Goal: Information Seeking & Learning: Learn about a topic

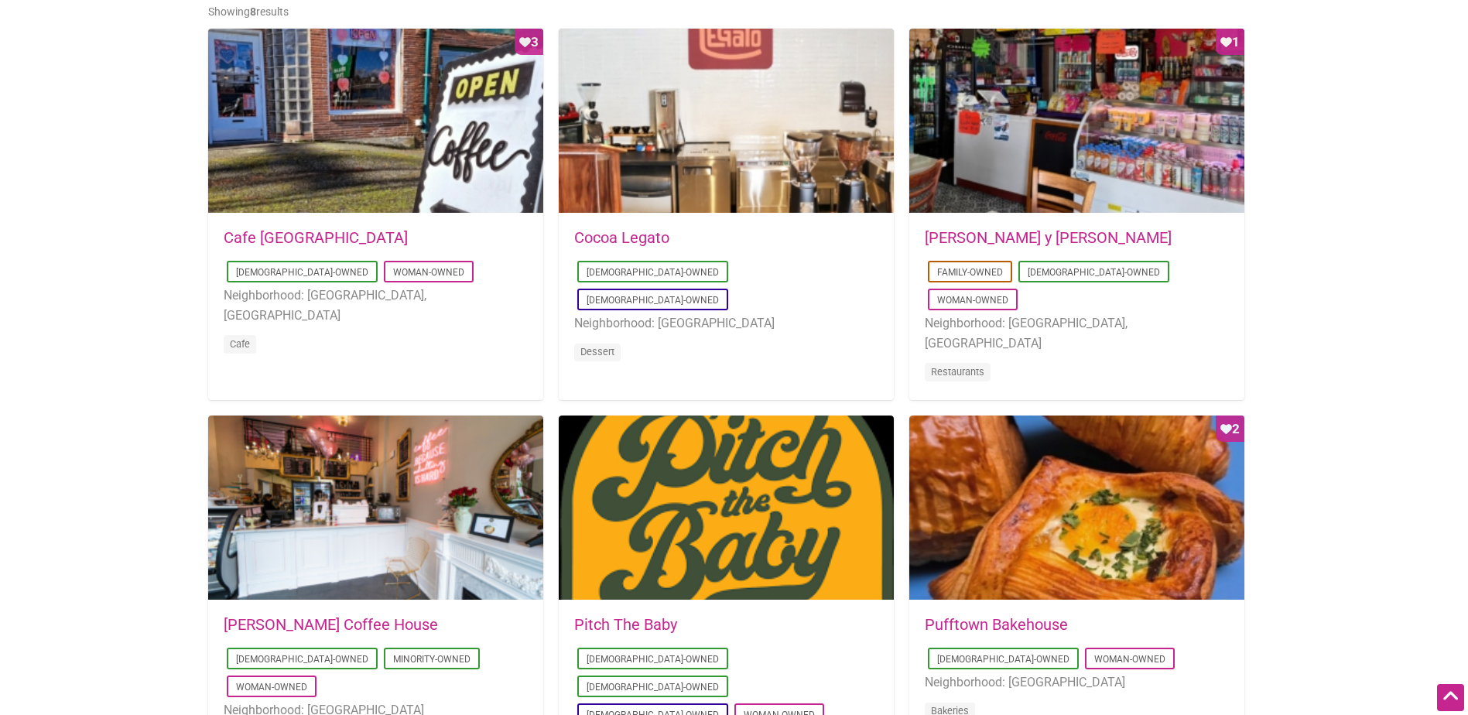
scroll to position [774, 0]
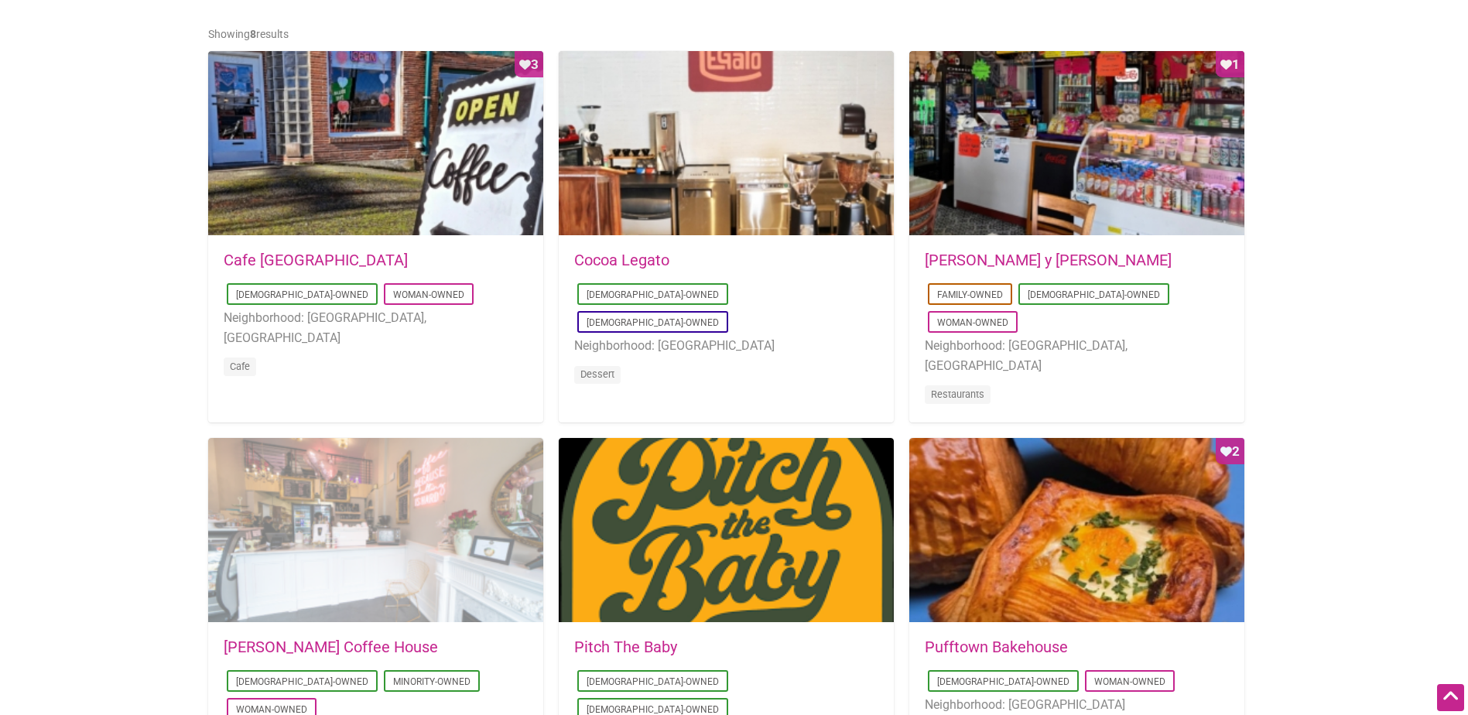
click at [408, 543] on div at bounding box center [375, 531] width 335 height 186
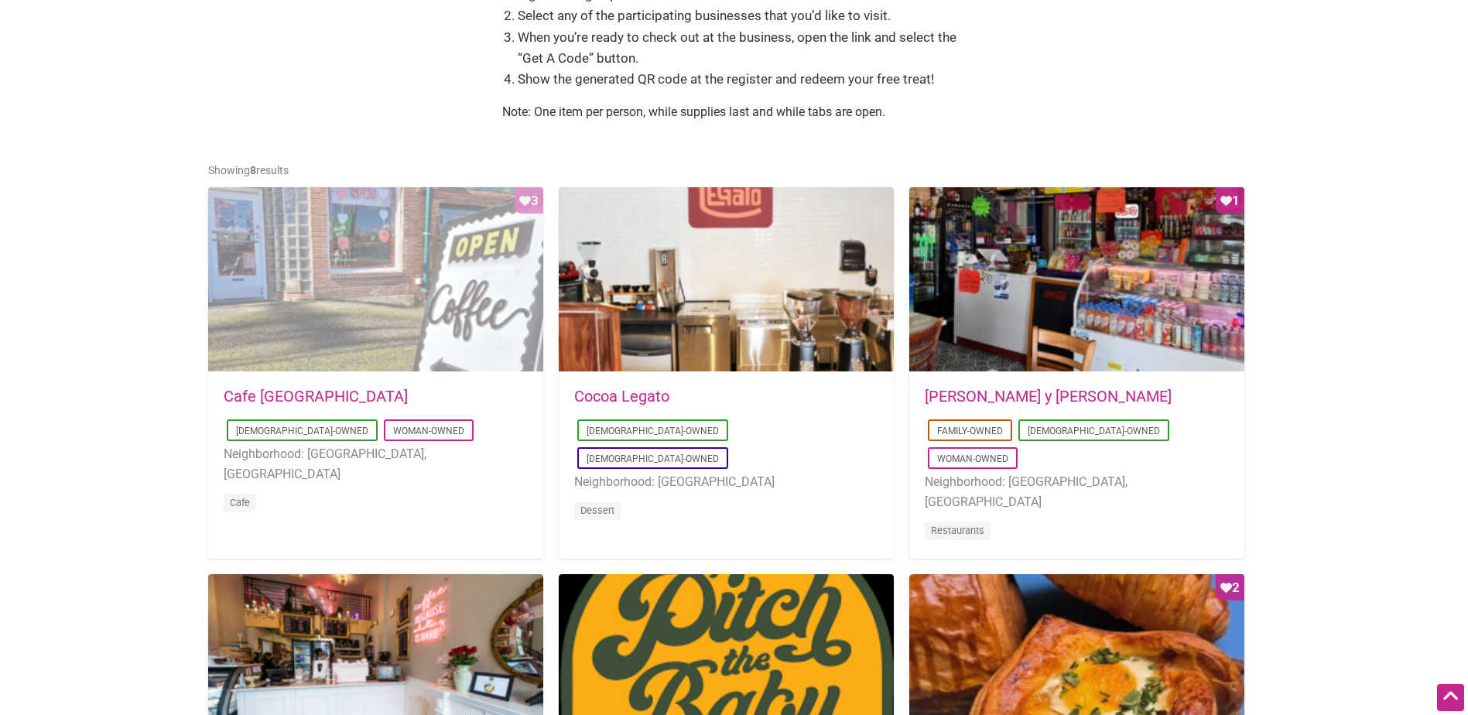
scroll to position [619, 0]
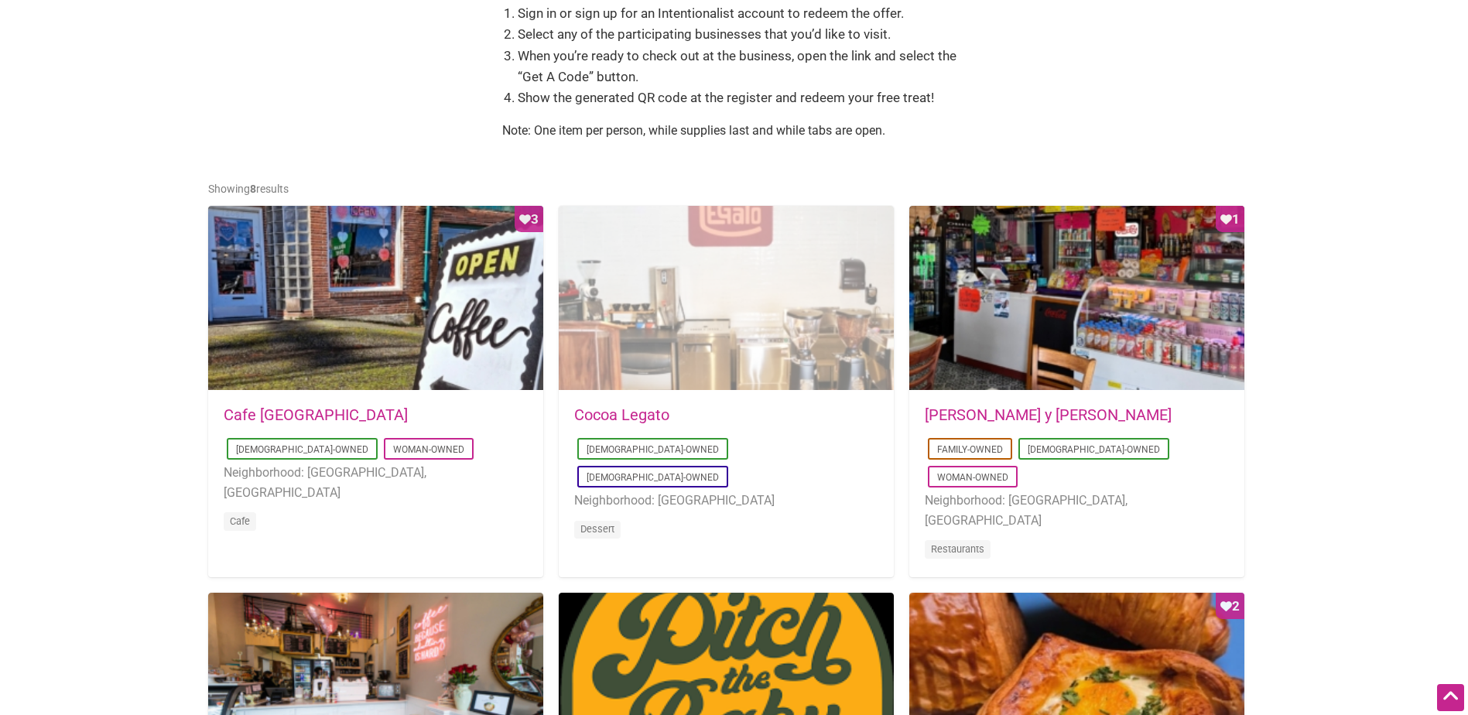
click at [638, 284] on div at bounding box center [726, 299] width 335 height 186
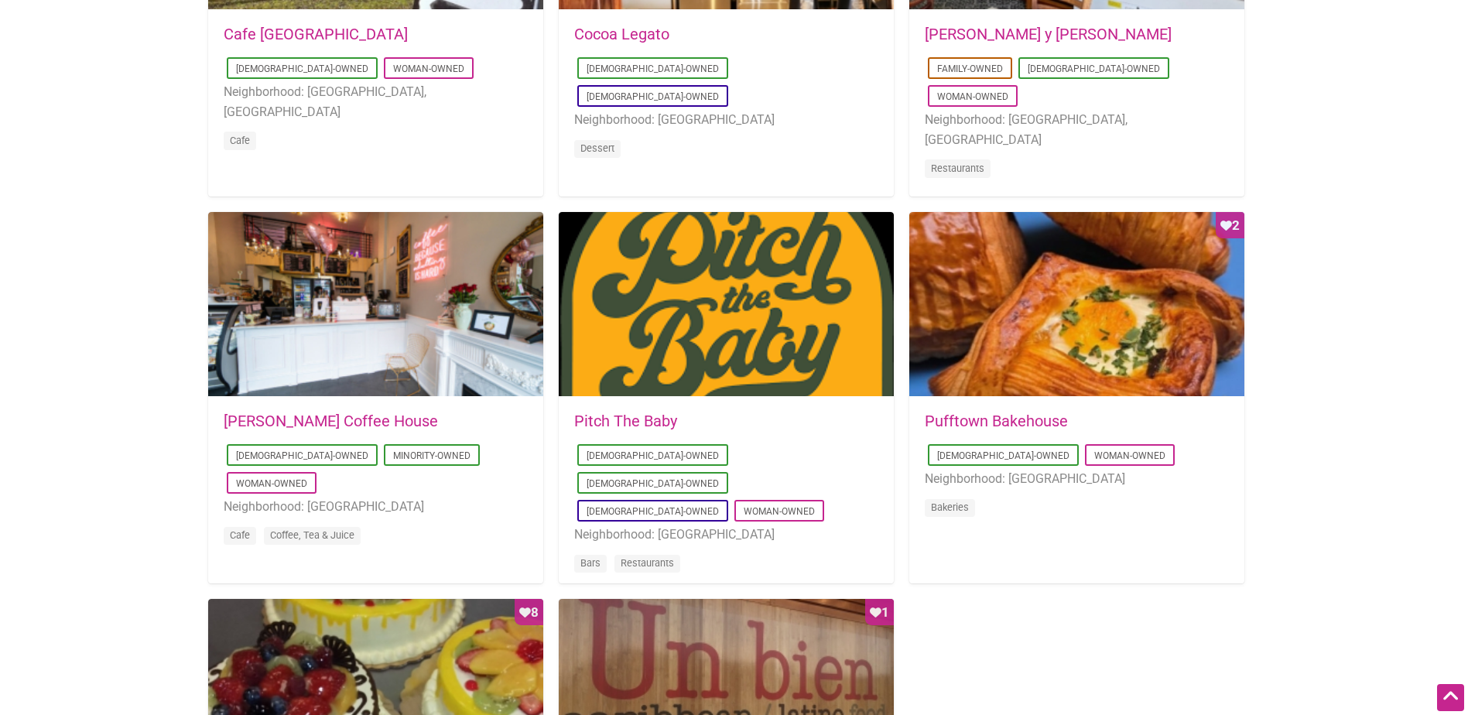
scroll to position [1161, 0]
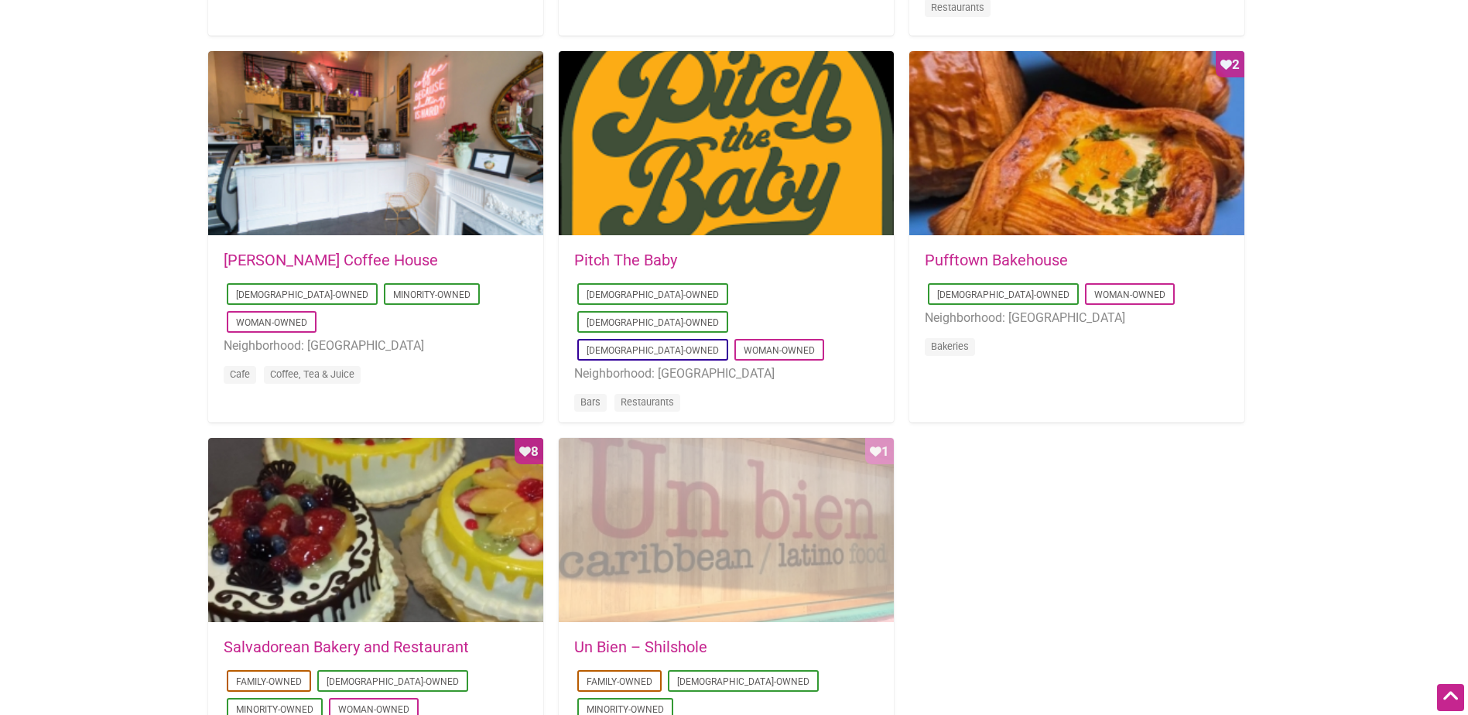
click at [792, 508] on div "Favorite Count 1" at bounding box center [726, 531] width 335 height 186
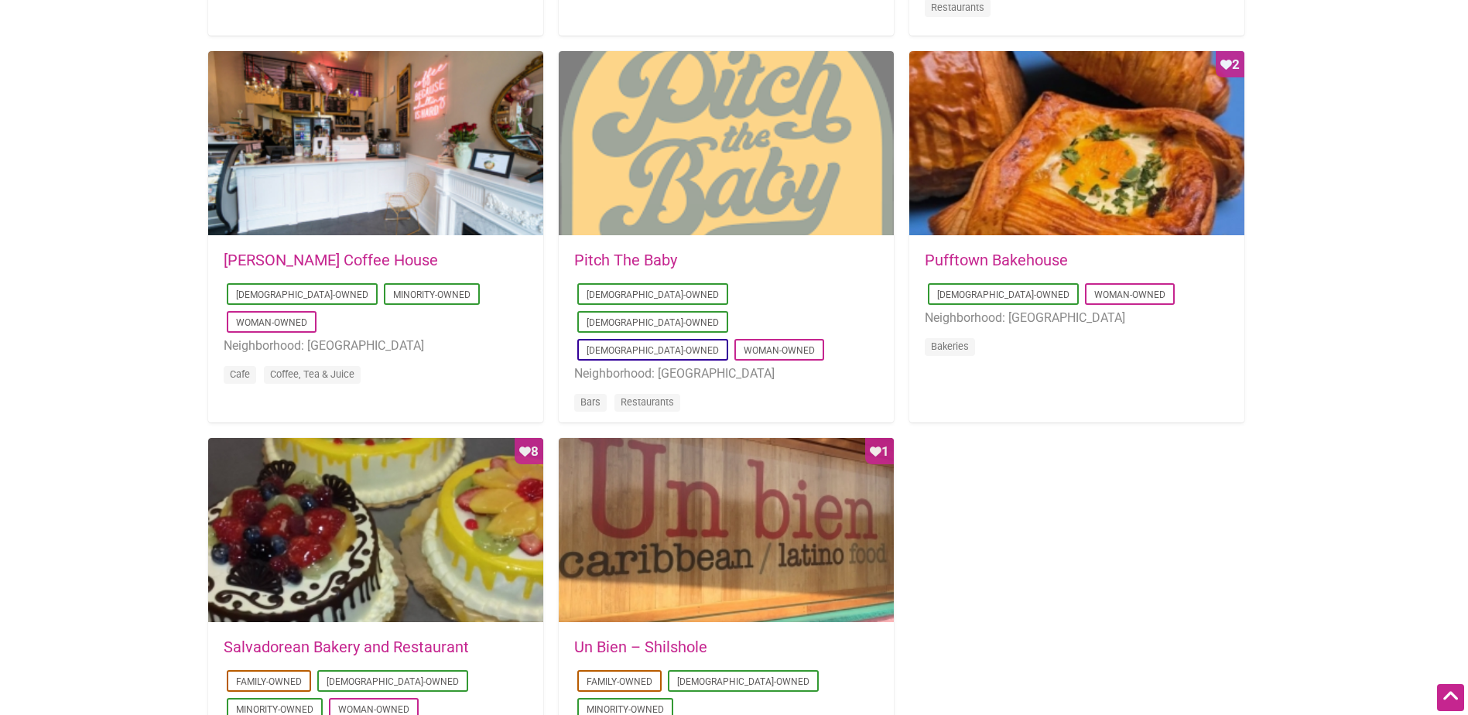
click at [728, 150] on div at bounding box center [726, 144] width 335 height 186
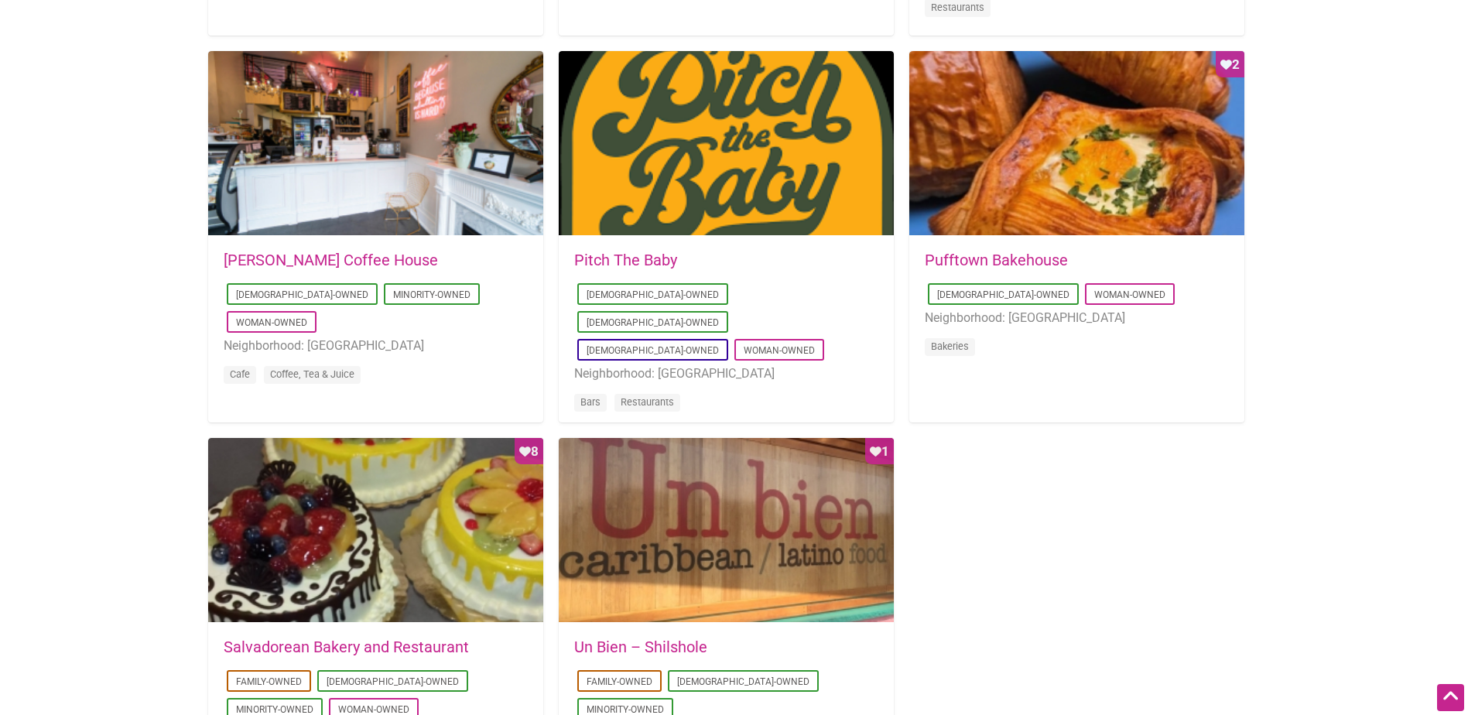
scroll to position [697, 0]
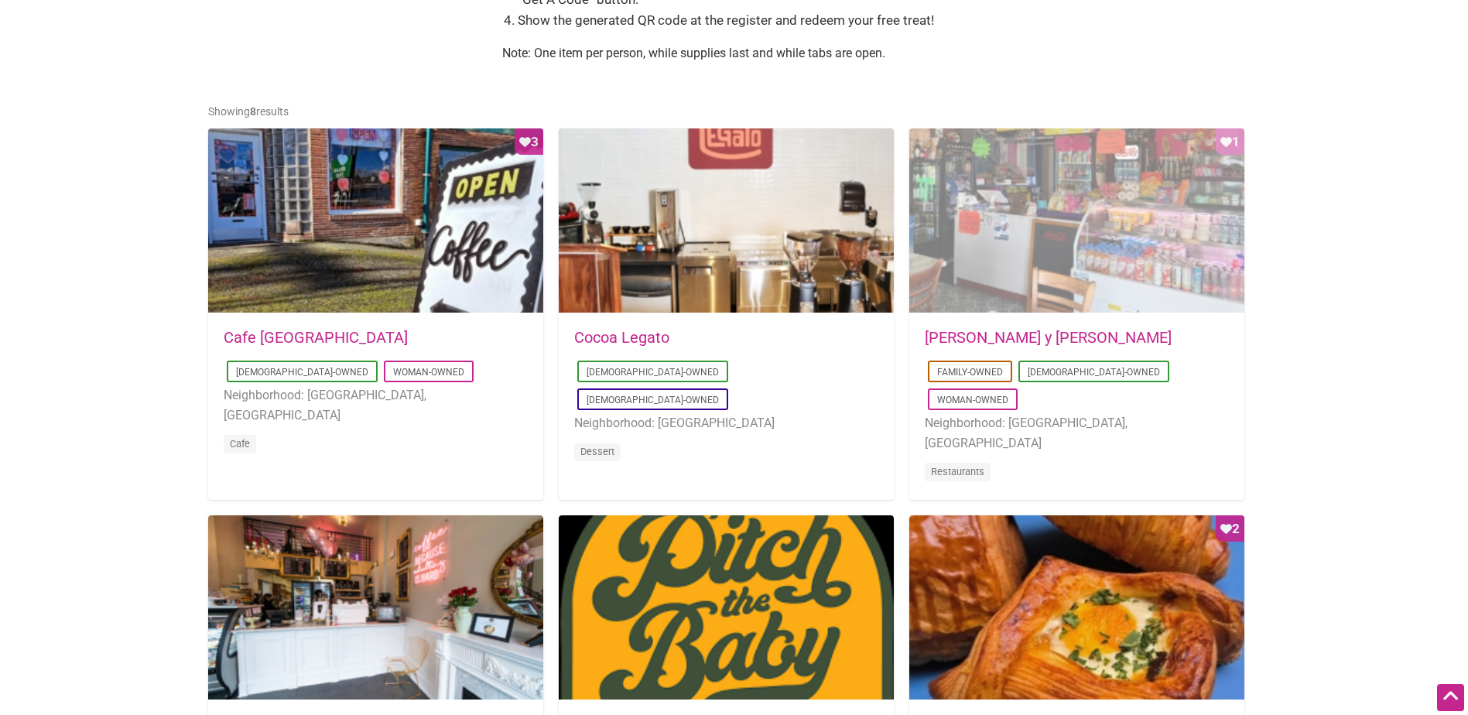
click at [1029, 246] on div "Favorite Count 1" at bounding box center [1076, 221] width 335 height 186
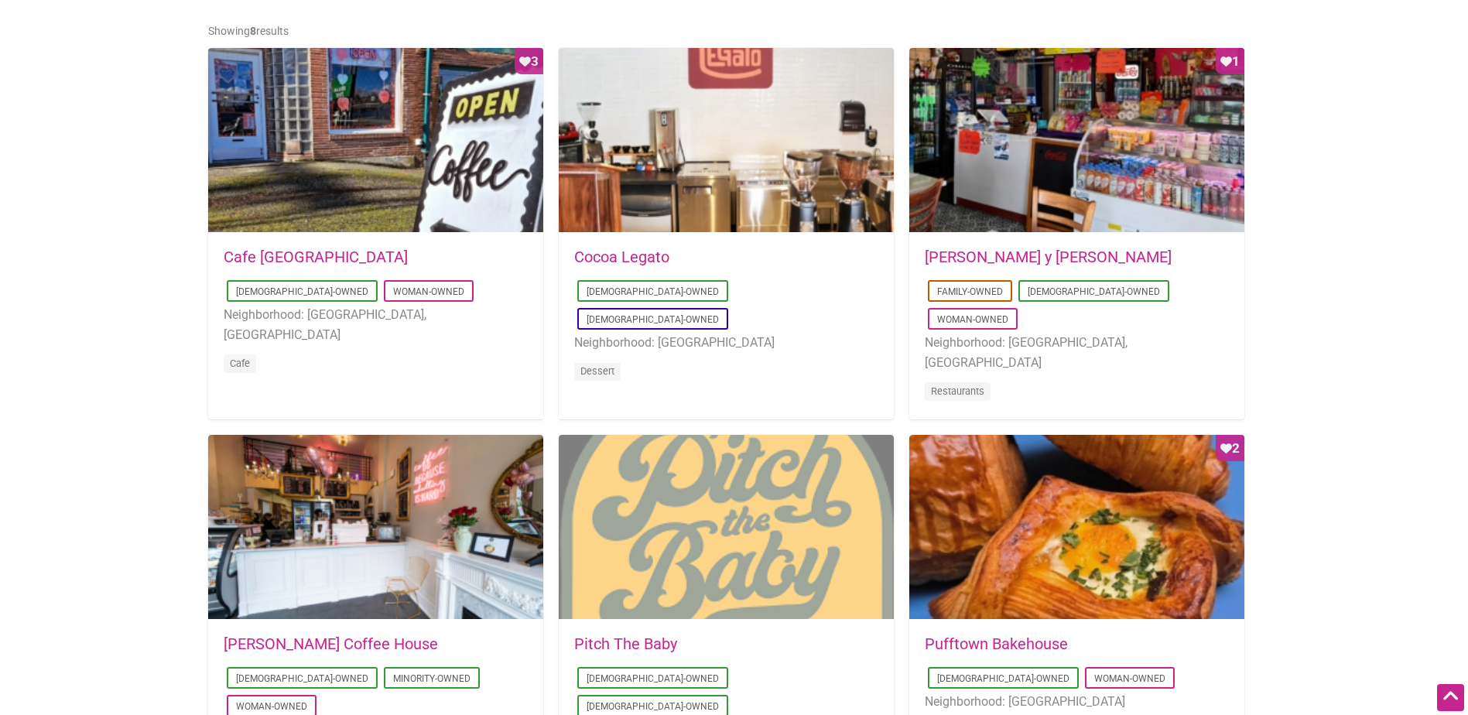
scroll to position [774, 0]
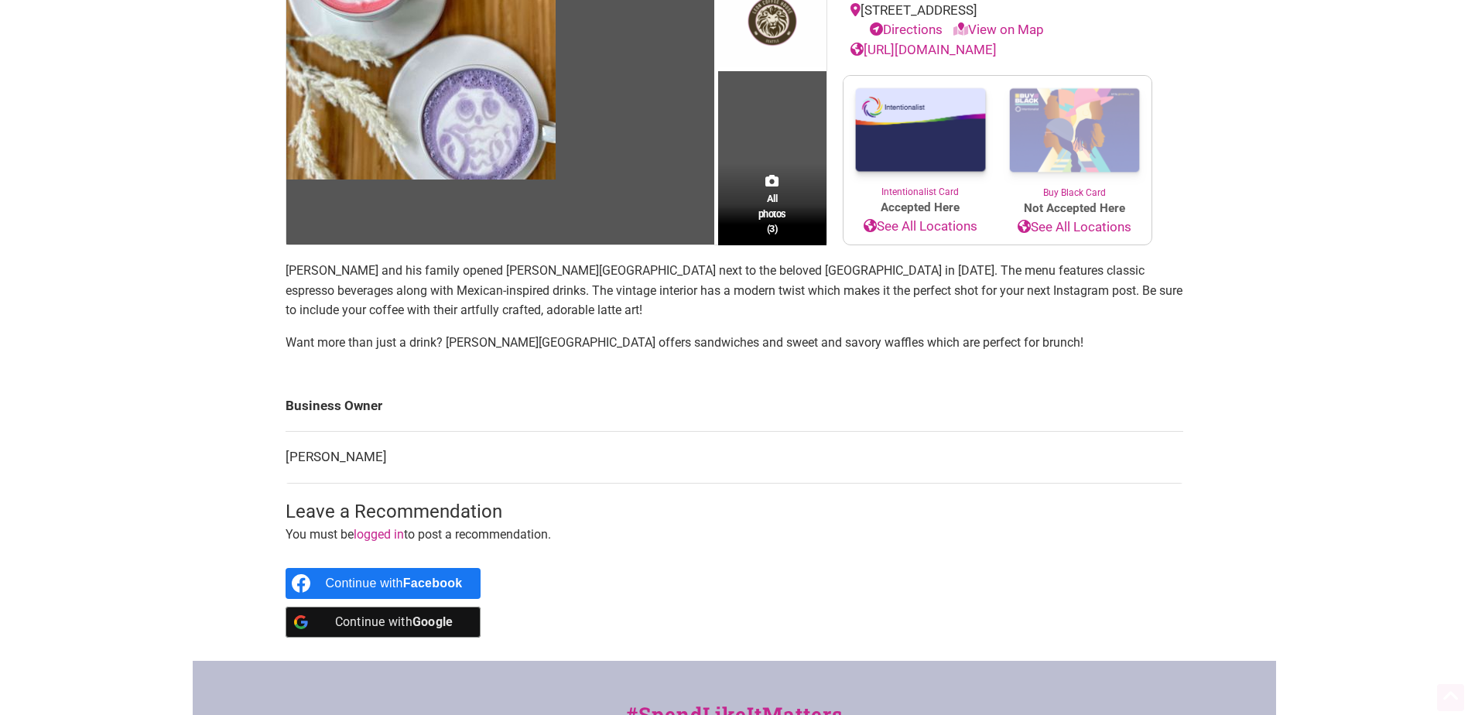
scroll to position [387, 0]
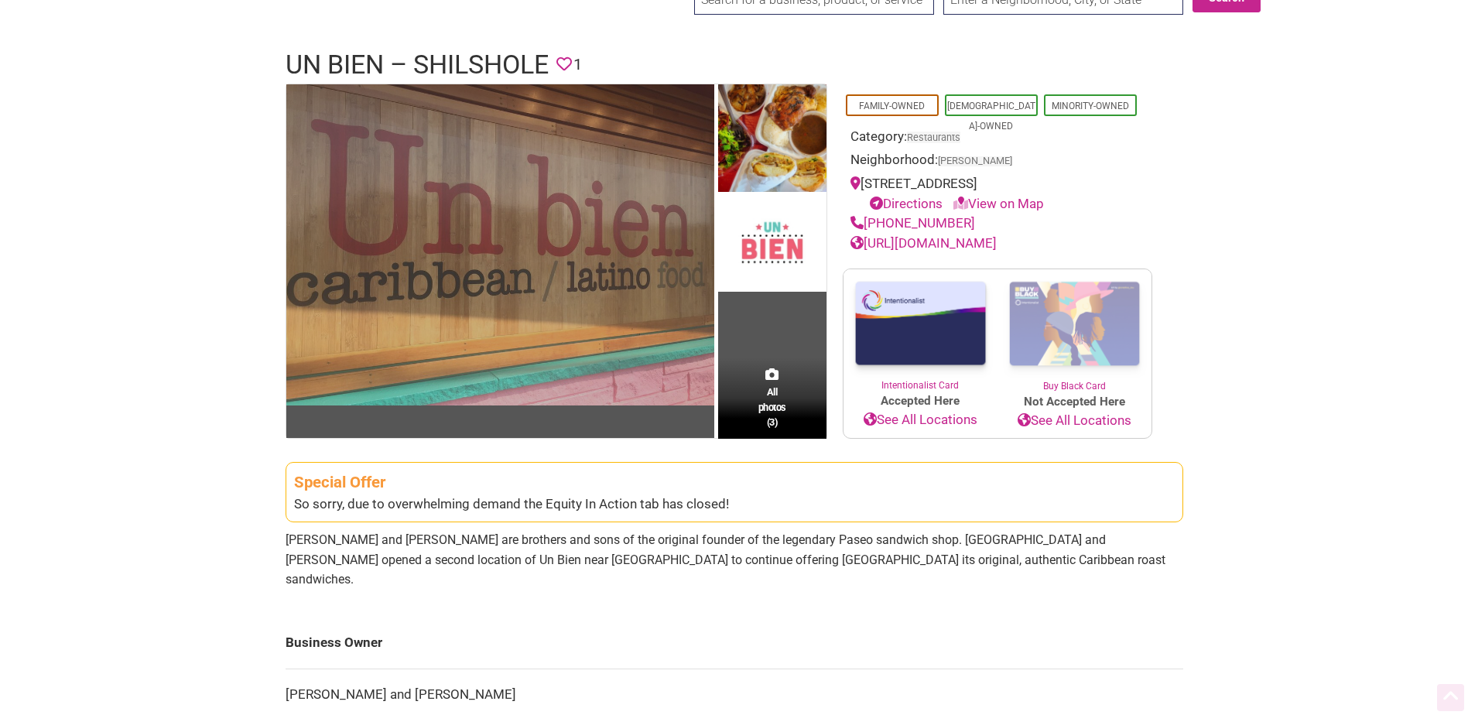
scroll to position [310, 0]
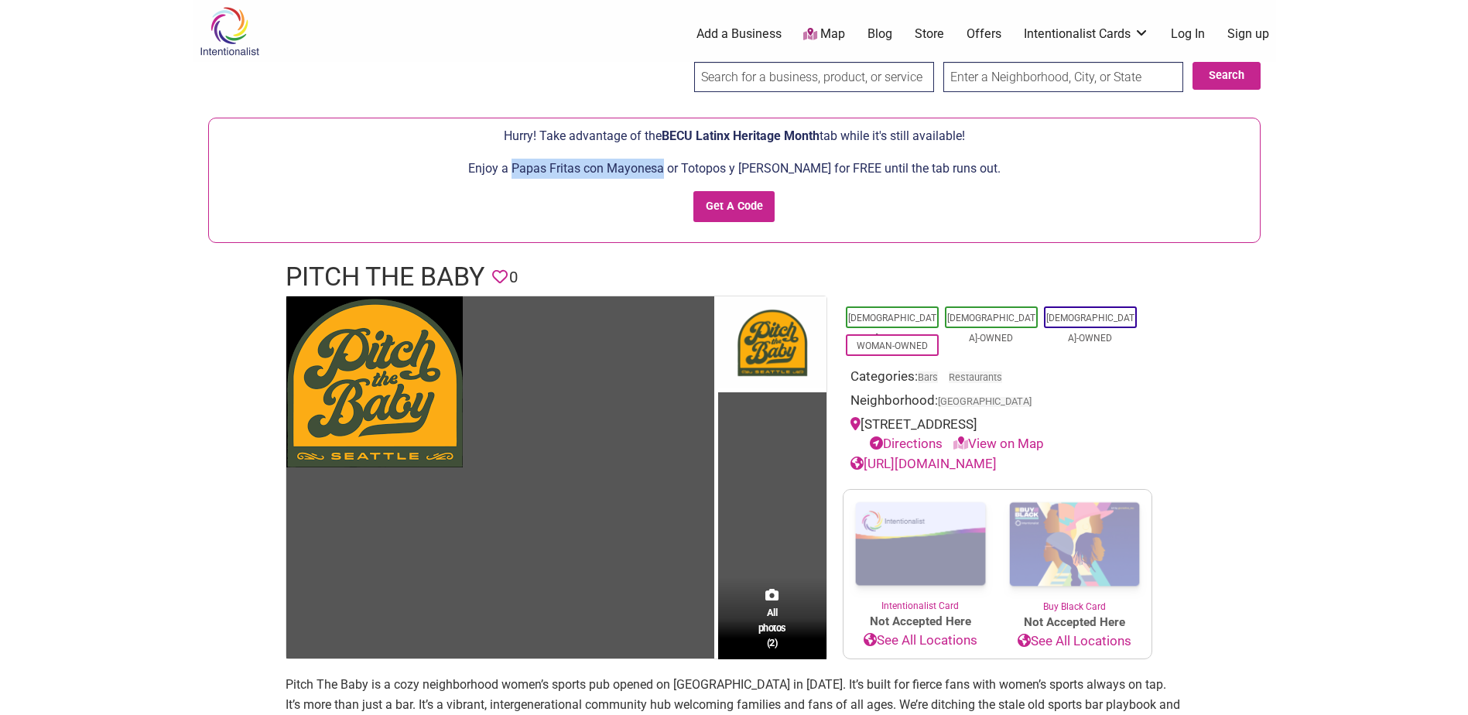
drag, startPoint x: 526, startPoint y: 166, endPoint x: 675, endPoint y: 172, distance: 148.7
click at [675, 172] on p "Enjoy a Papas Fritas con Mayonesa or Totopos y [PERSON_NAME] for FREE until the…" at bounding box center [735, 169] width 1036 height 20
copy p "Papas Fritas con Mayonesa"
drag, startPoint x: 696, startPoint y: 166, endPoint x: 817, endPoint y: 156, distance: 121.9
click at [817, 156] on form "Hurry! Take advantage of the BECU Latinx Heritage Month tab while it's still av…" at bounding box center [735, 180] width 1036 height 108
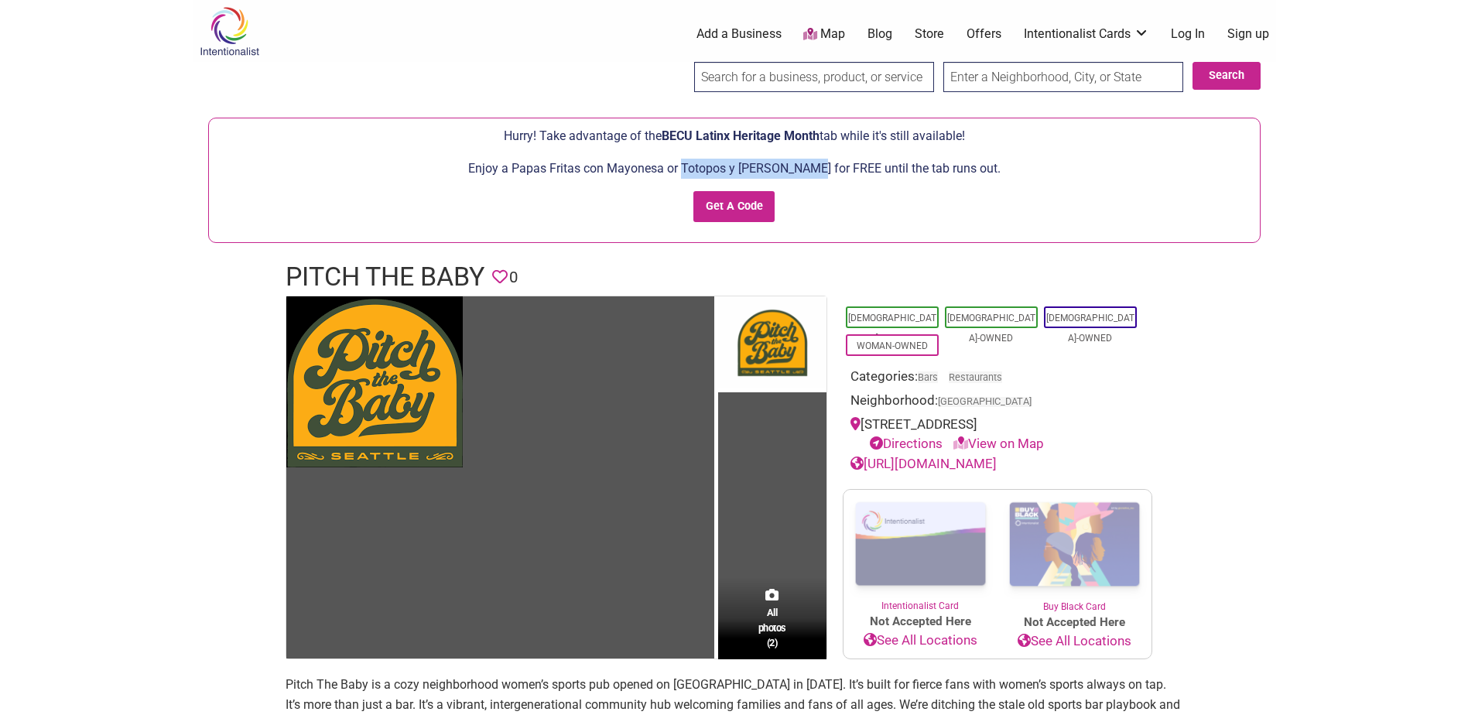
copy p "Totopos y Salsa Árbol"
